Goal: Find contact information: Find contact information

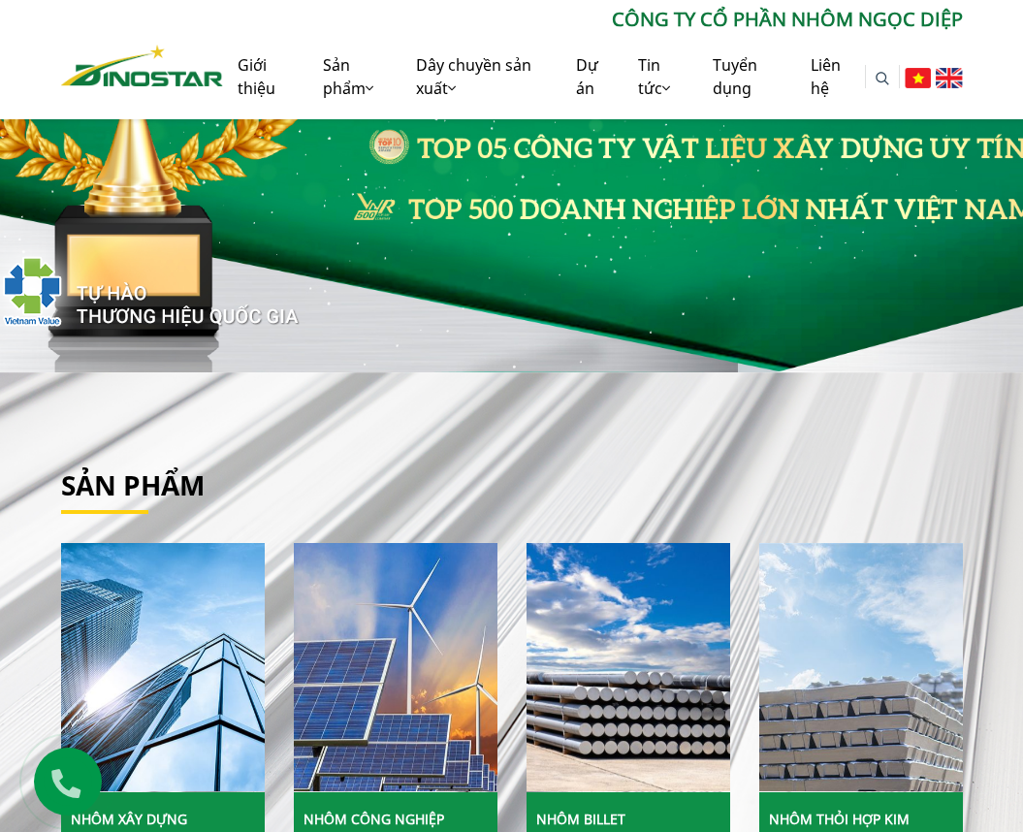
scroll to position [582, 0]
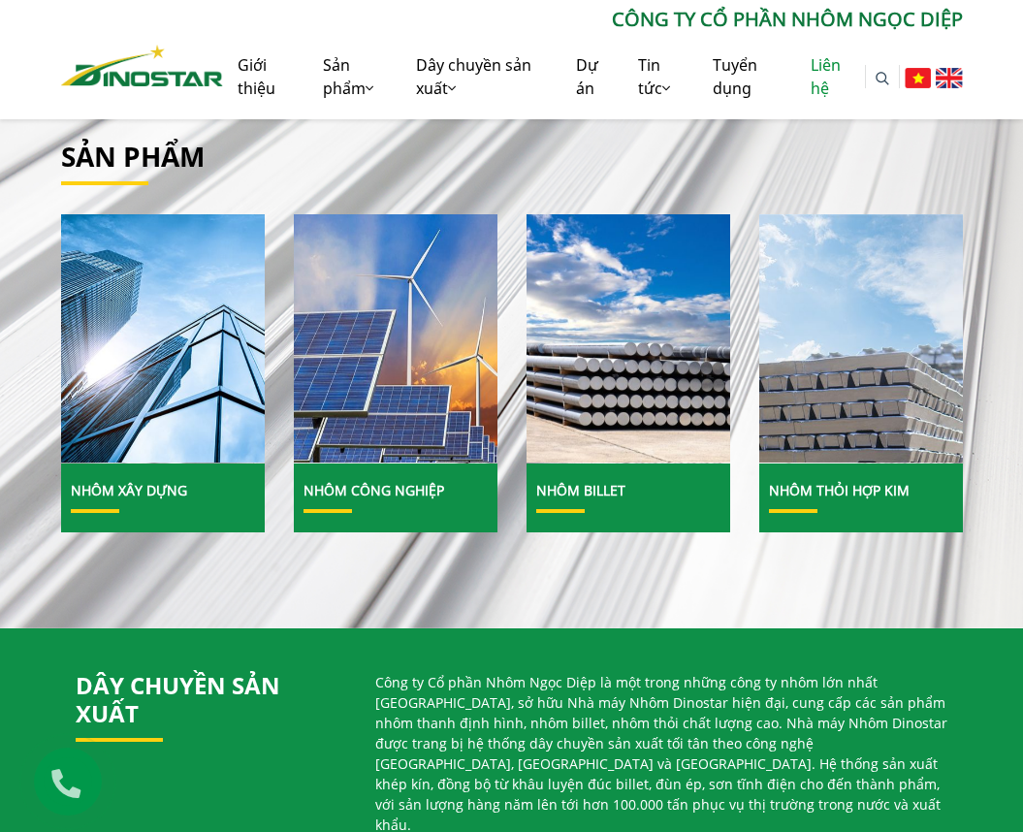
click at [830, 70] on link "Liên hệ" at bounding box center [830, 76] width 69 height 85
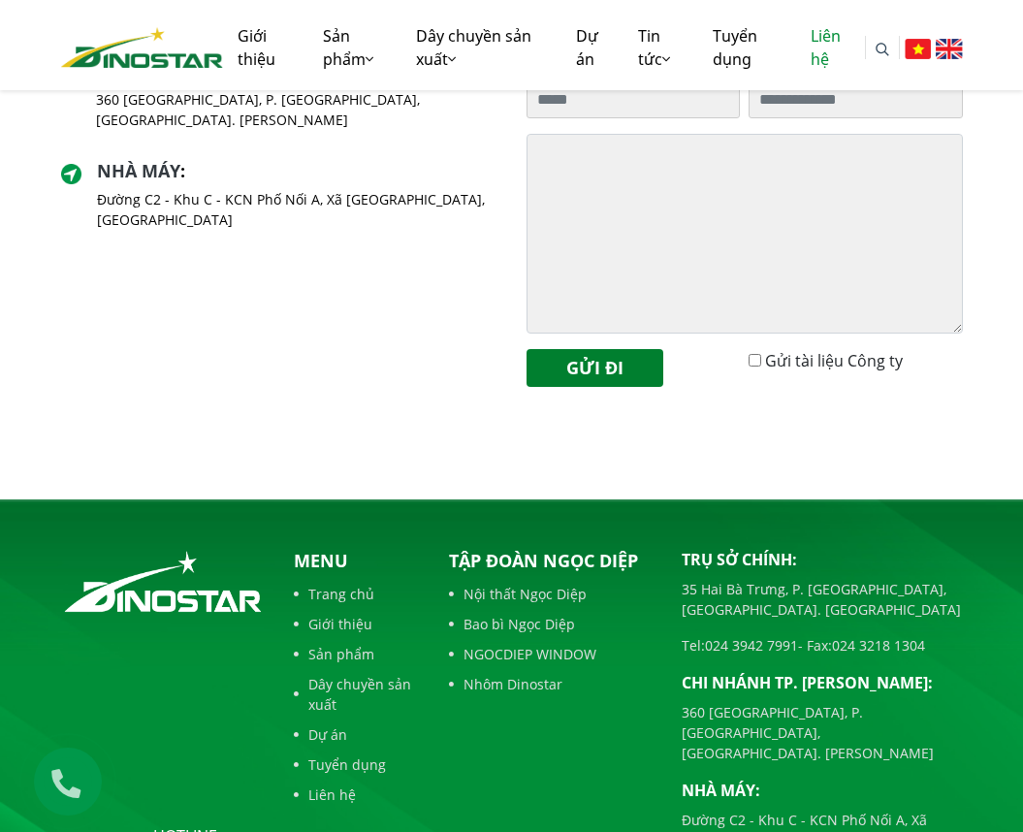
scroll to position [790, 0]
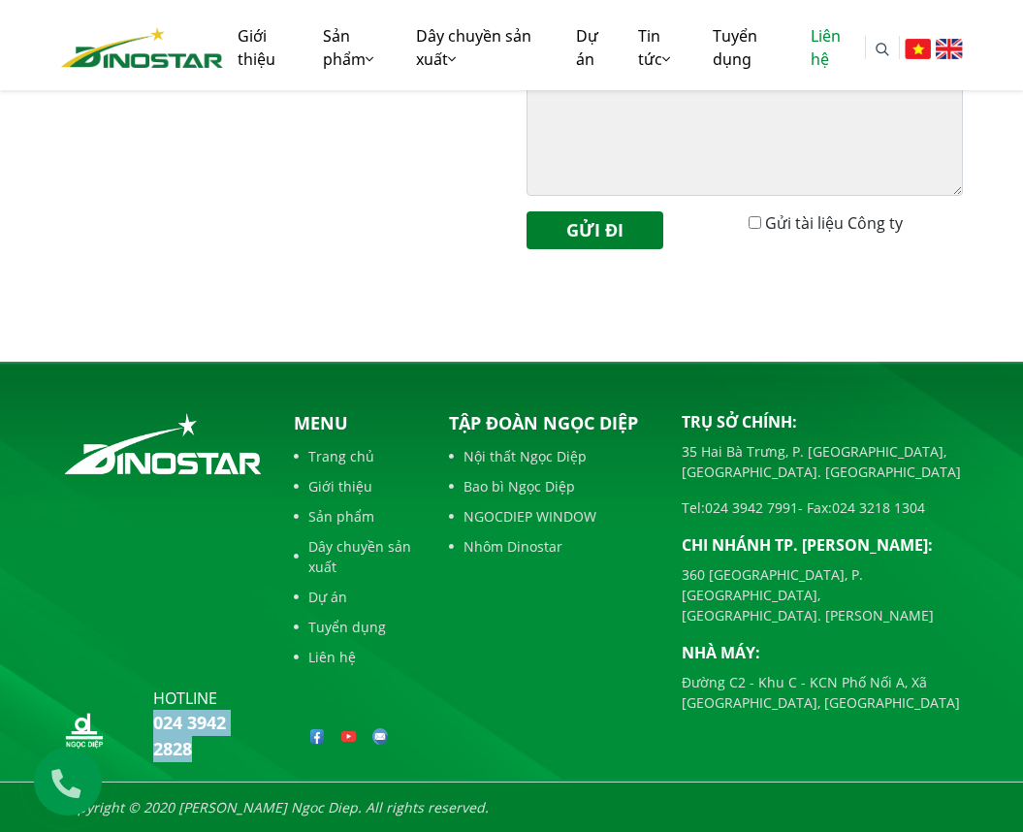
drag, startPoint x: 198, startPoint y: 744, endPoint x: 153, endPoint y: 726, distance: 47.9
click at [153, 726] on div "hotline 024 3942 2828" at bounding box center [208, 725] width 111 height 76
copy link "024 3942 2828"
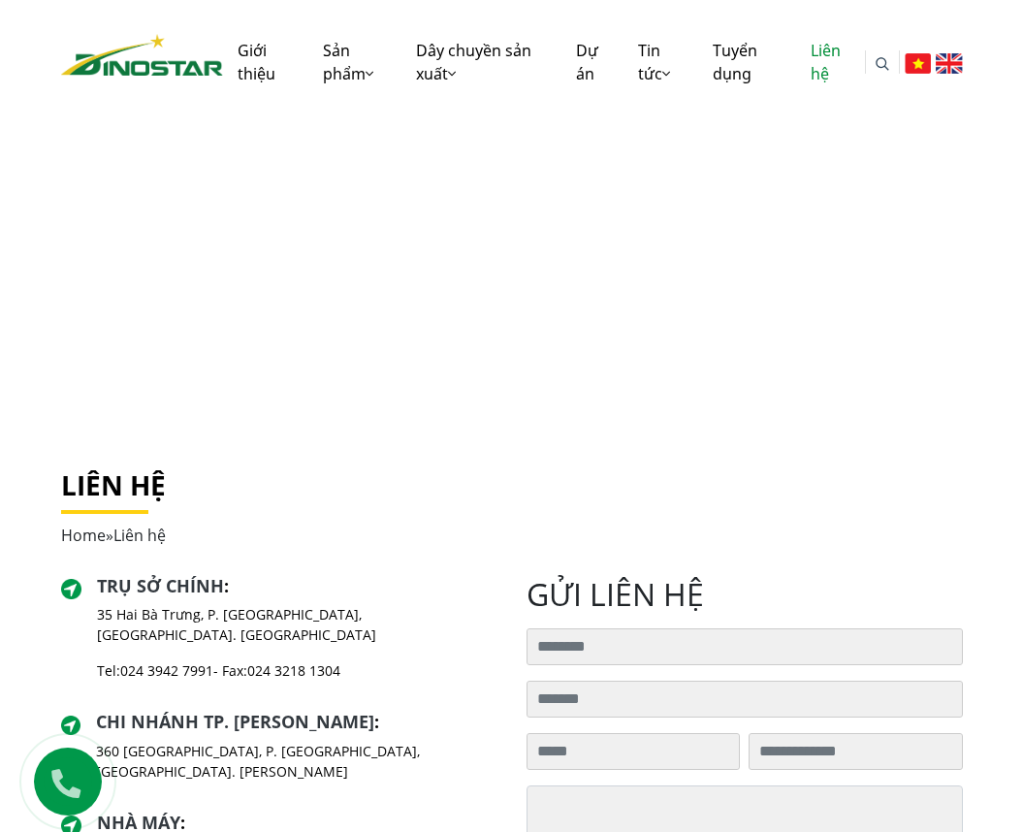
scroll to position [0, 0]
click at [265, 54] on link "Giới thiệu" at bounding box center [265, 61] width 84 height 85
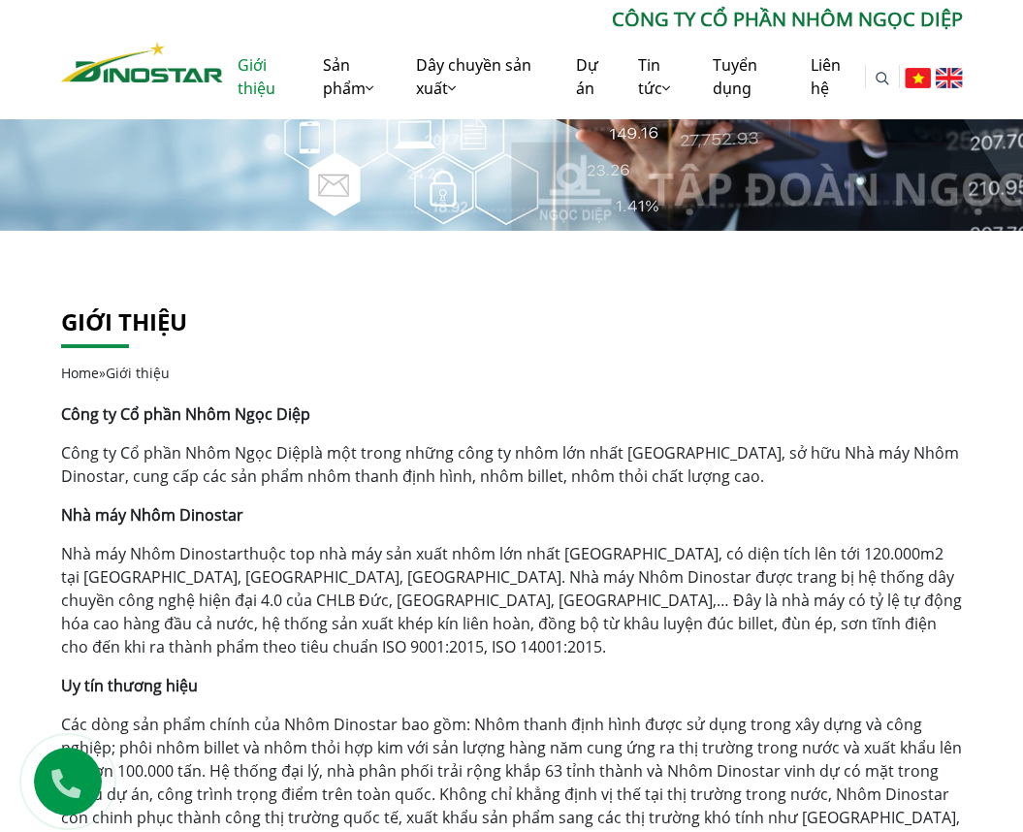
scroll to position [13, 0]
